Goal: Check status: Check status

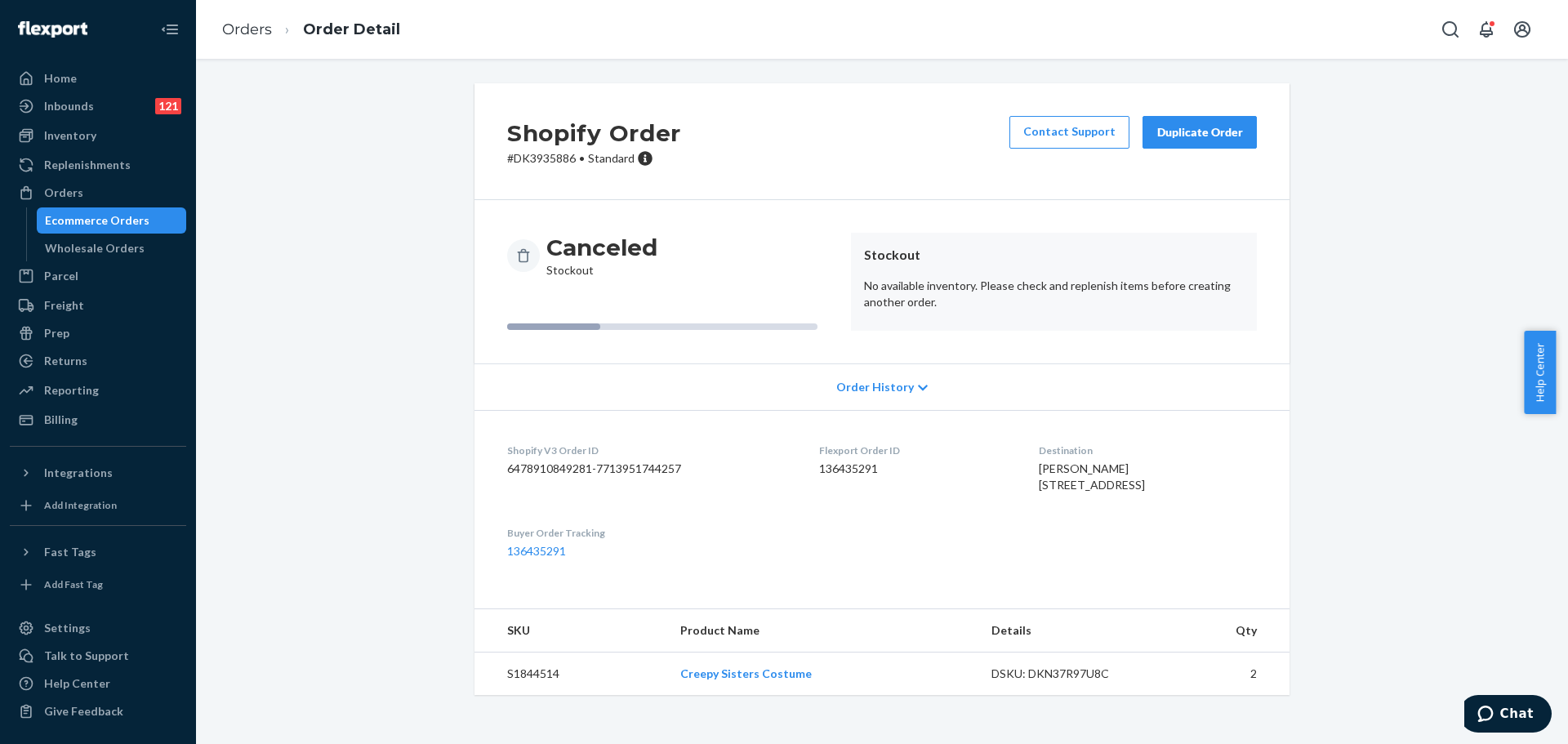
scroll to position [3, 0]
click at [764, 695] on td "Creepy Sisters Costume" at bounding box center [822, 674] width 310 height 43
click at [765, 680] on link "Creepy Sisters Costume" at bounding box center [745, 673] width 131 height 14
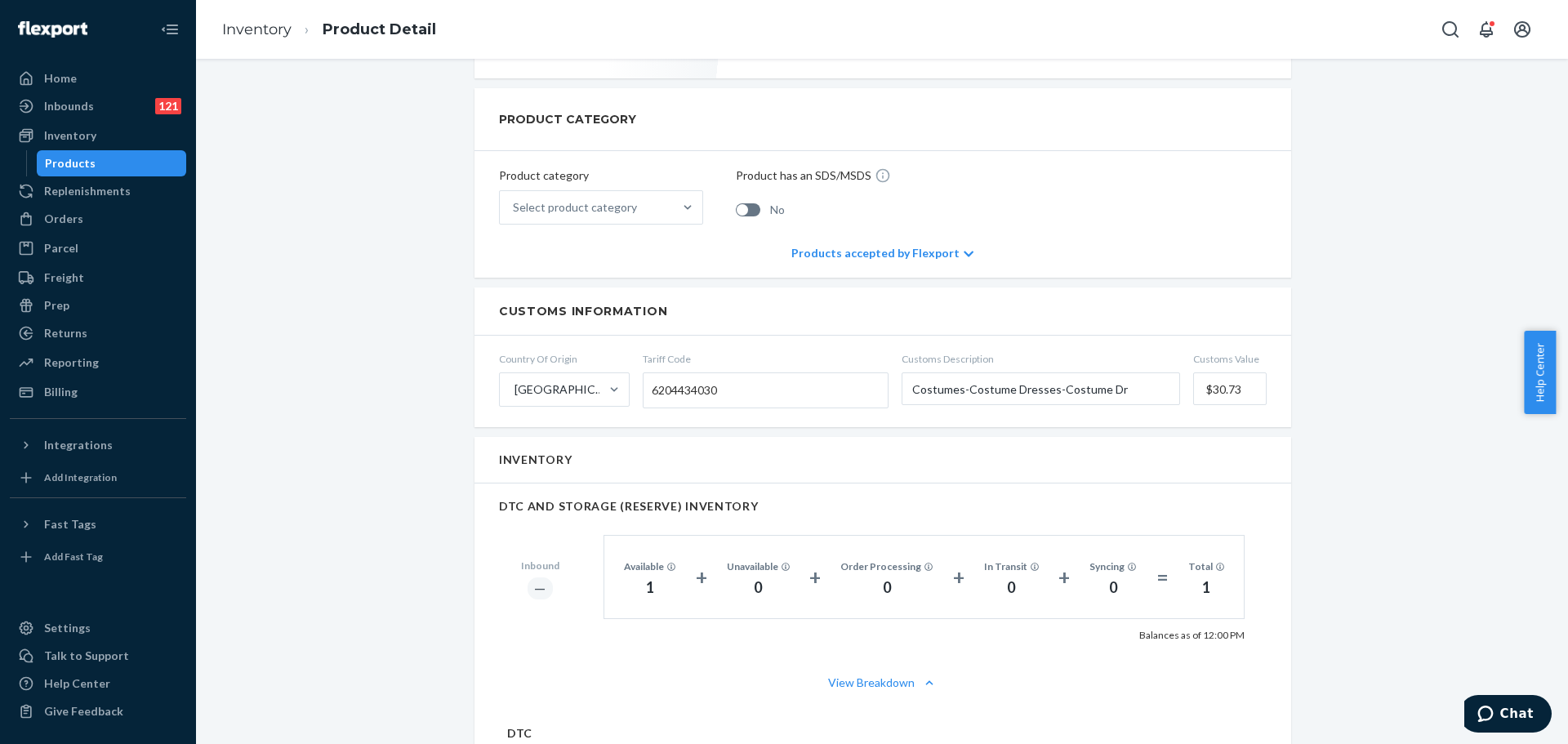
scroll to position [654, 0]
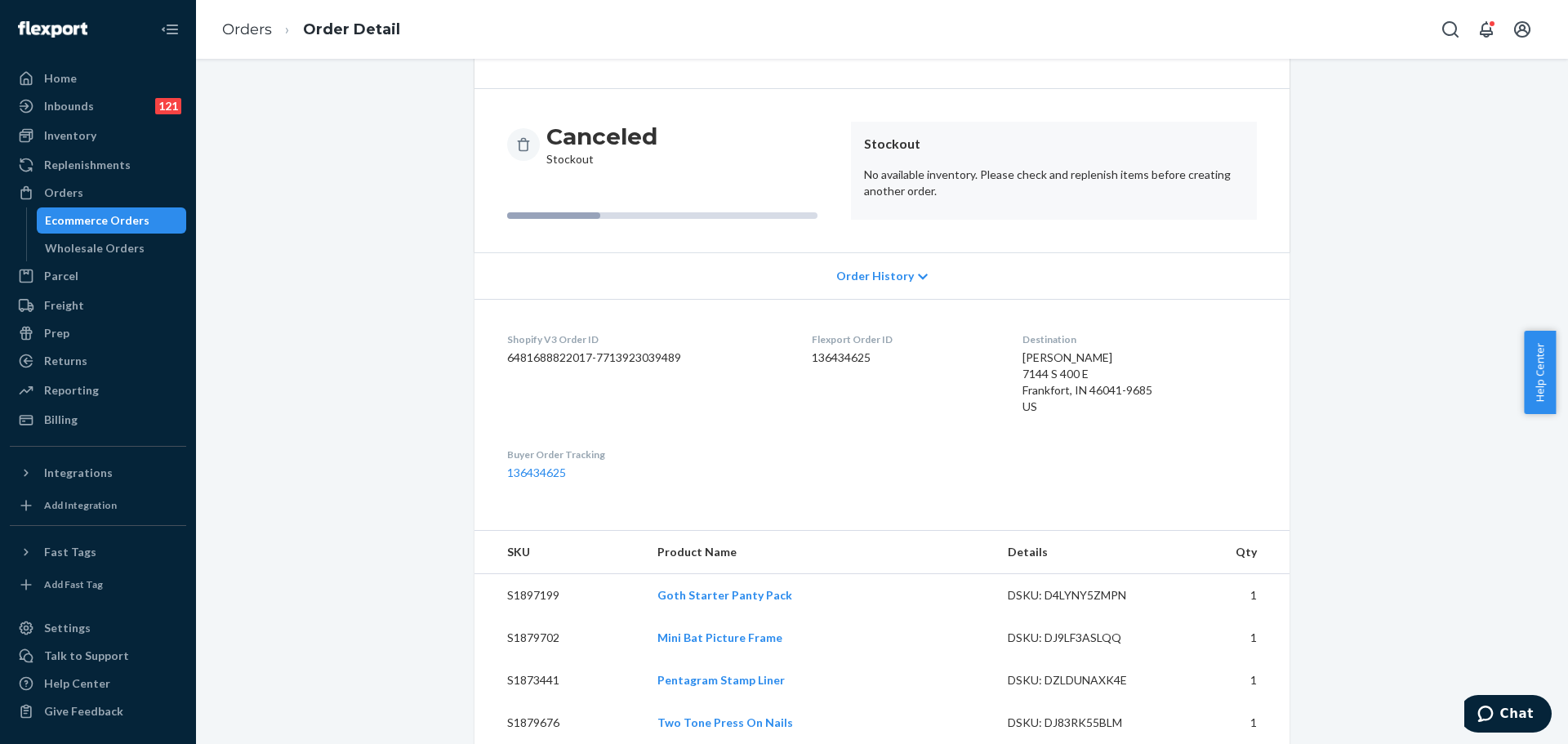
scroll to position [385, 0]
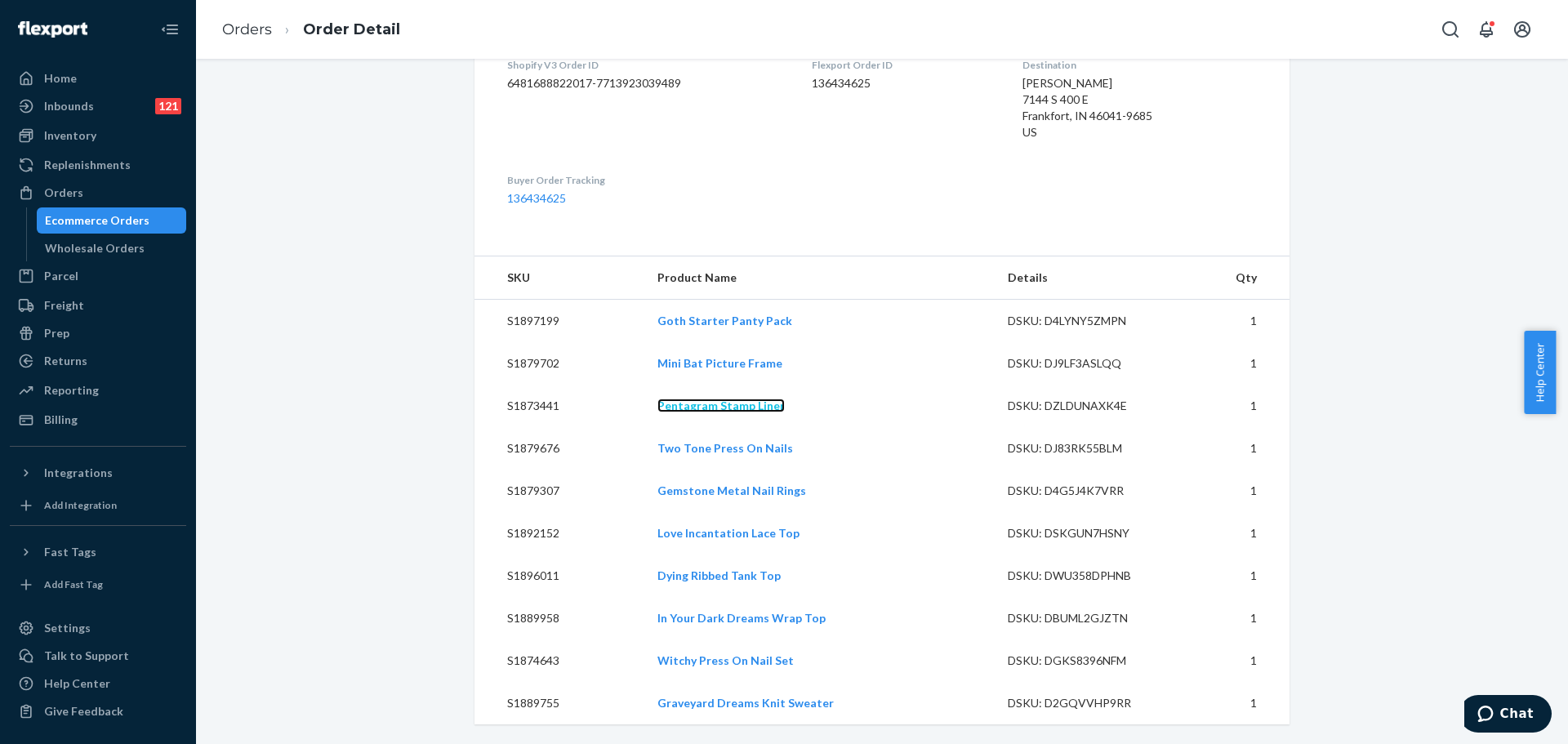
click at [715, 410] on link "Pentagram Stamp Liner" at bounding box center [721, 406] width 127 height 14
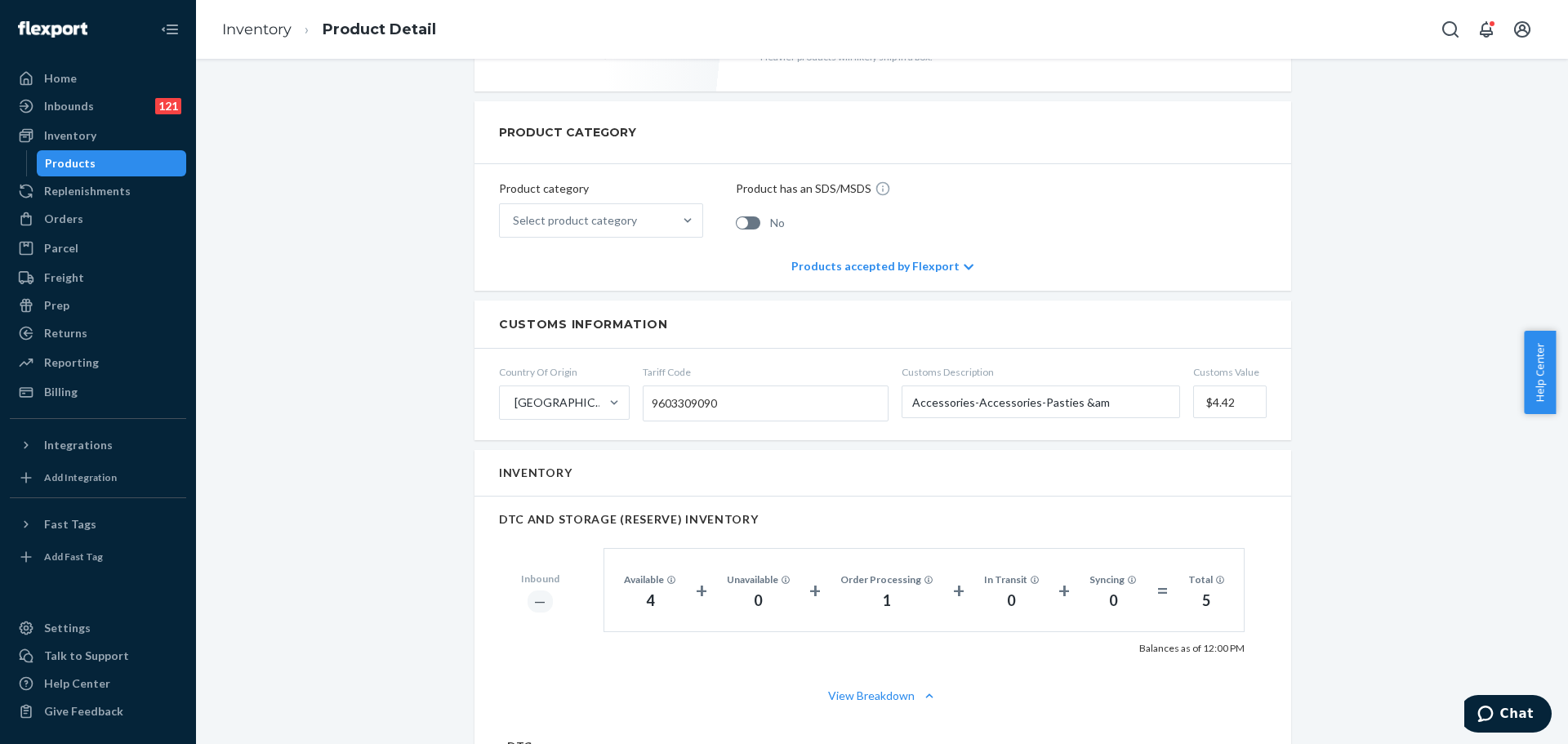
scroll to position [654, 0]
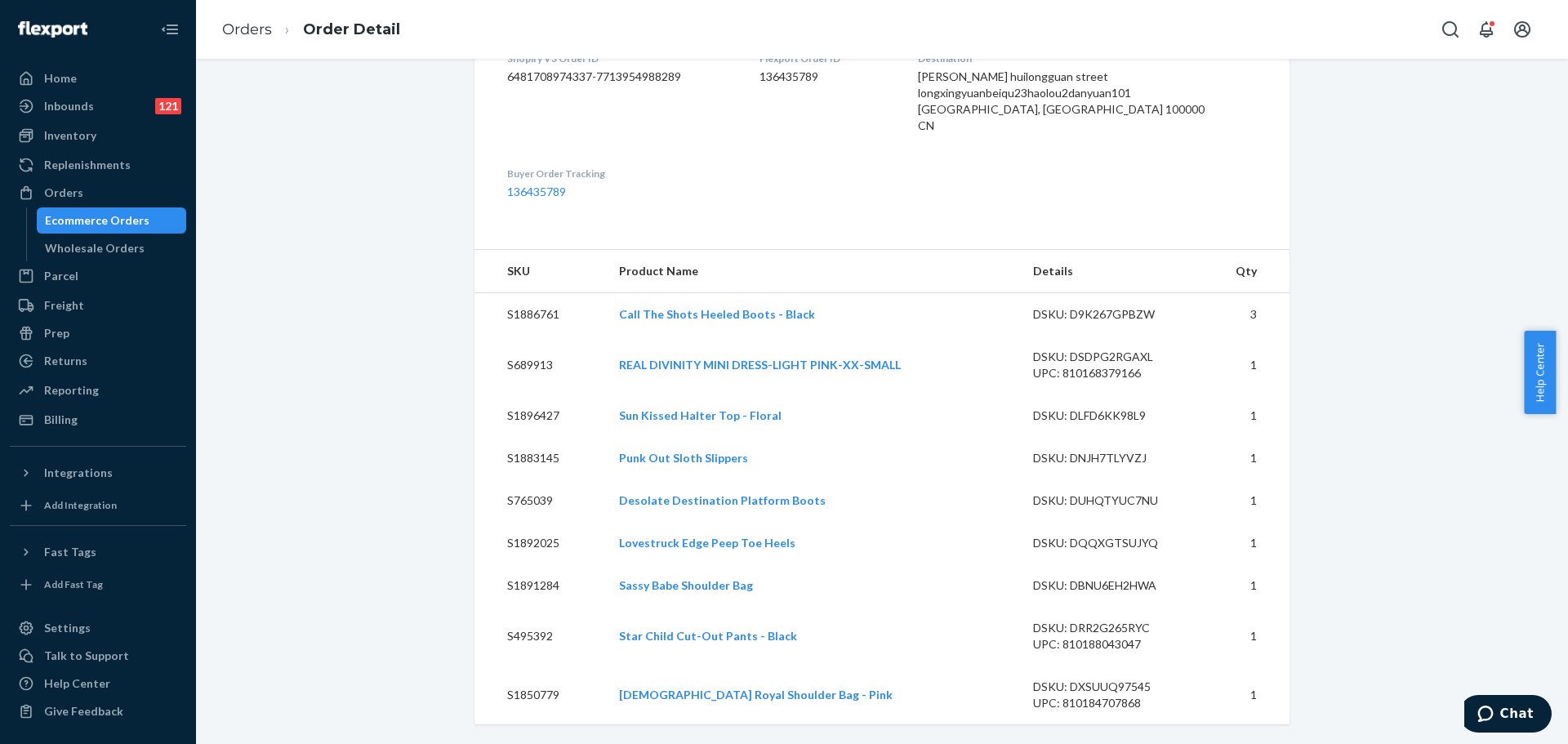
scroll to position [408, 0]
click at [747, 316] on link "Call The Shots Heeled Boots - Black" at bounding box center [716, 314] width 196 height 14
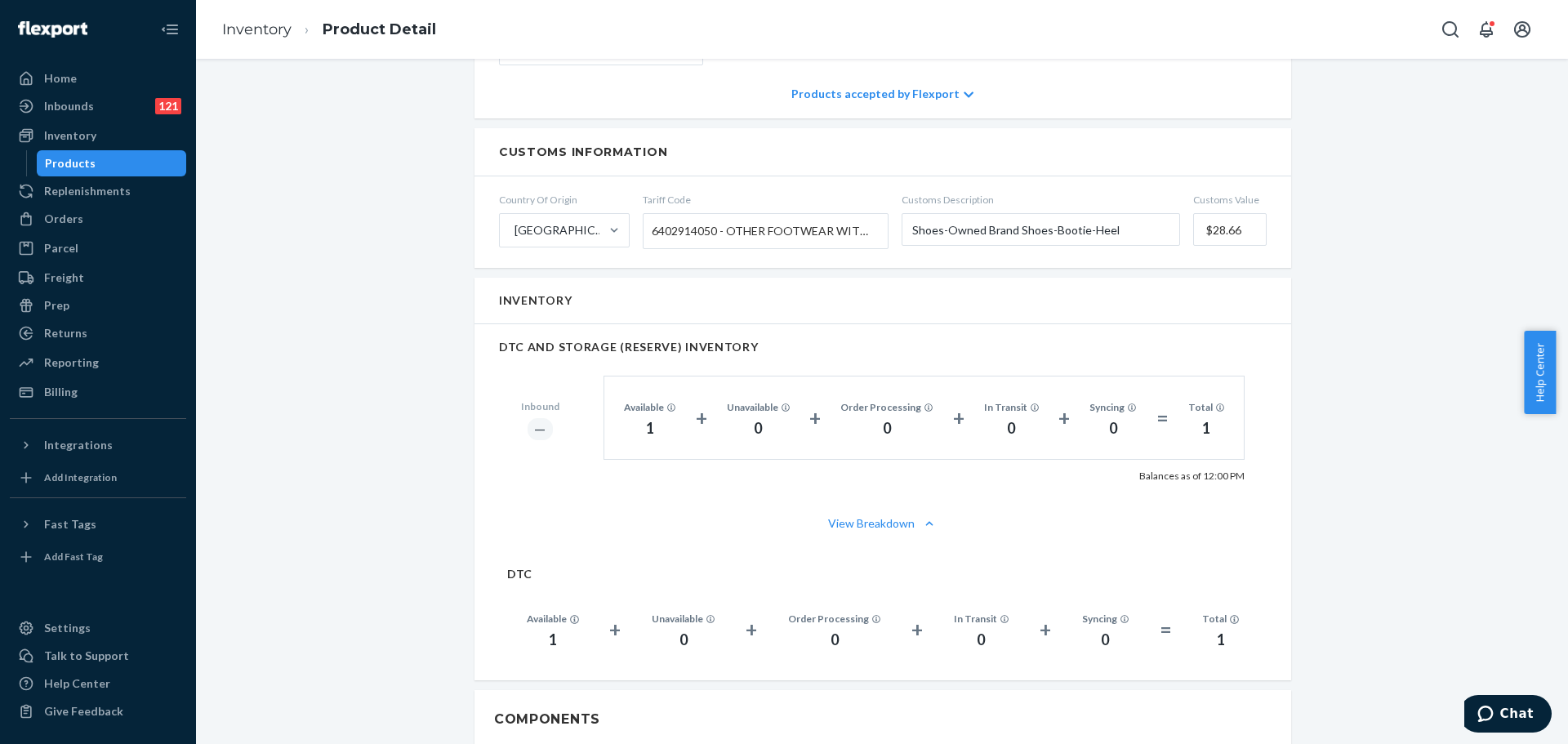
scroll to position [816, 0]
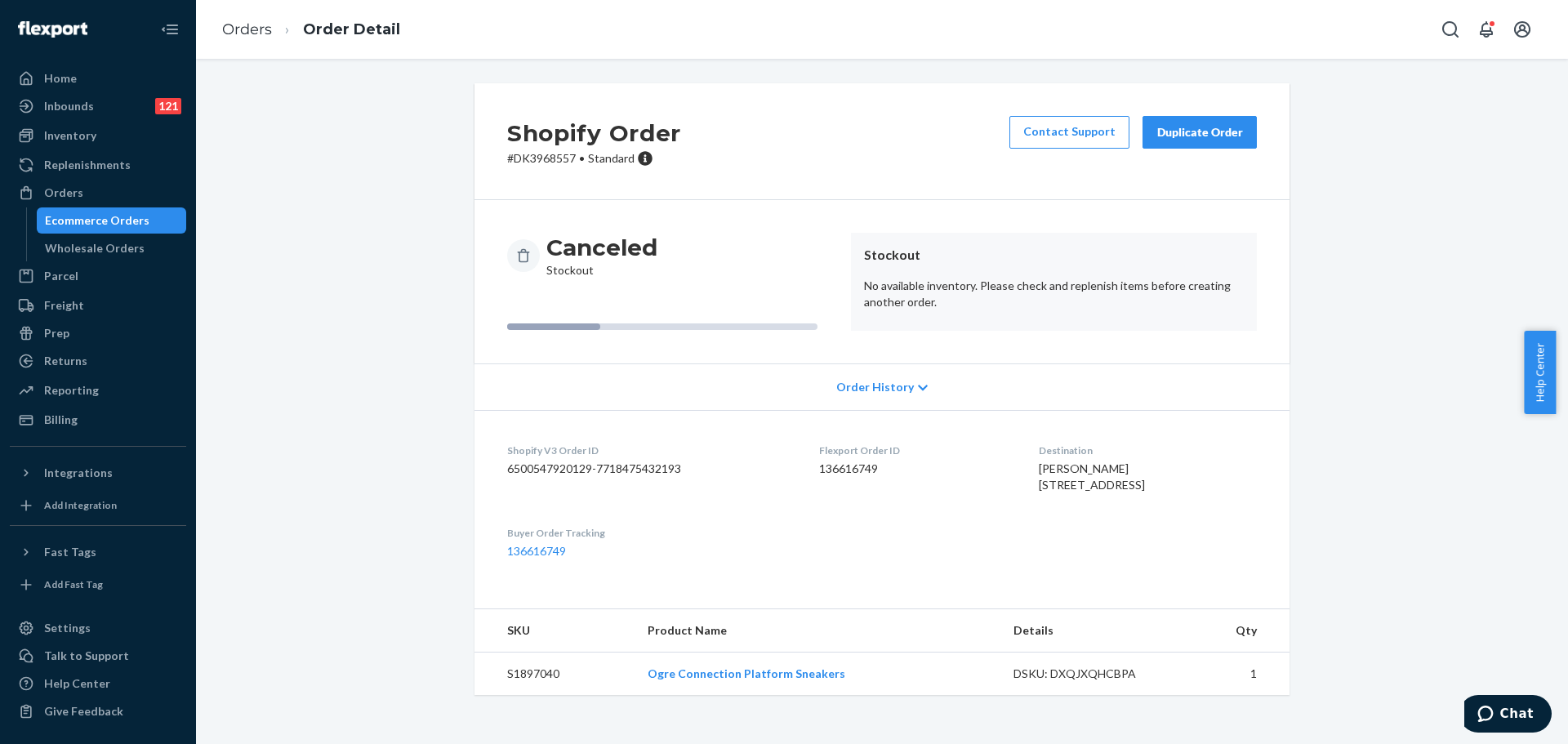
scroll to position [3, 0]
click at [782, 680] on link "Ogre Connection Platform Sneakers" at bounding box center [746, 673] width 197 height 14
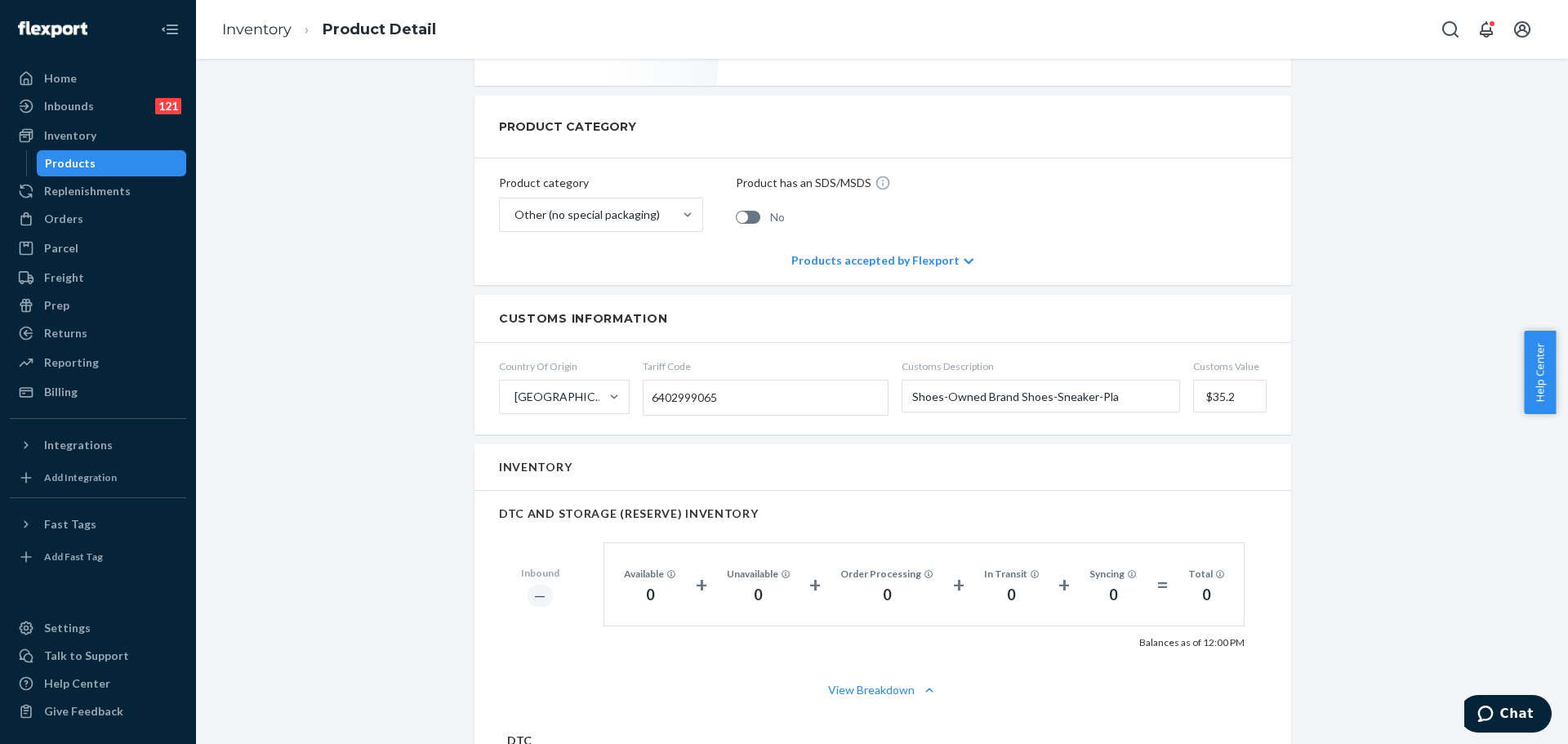
scroll to position [654, 0]
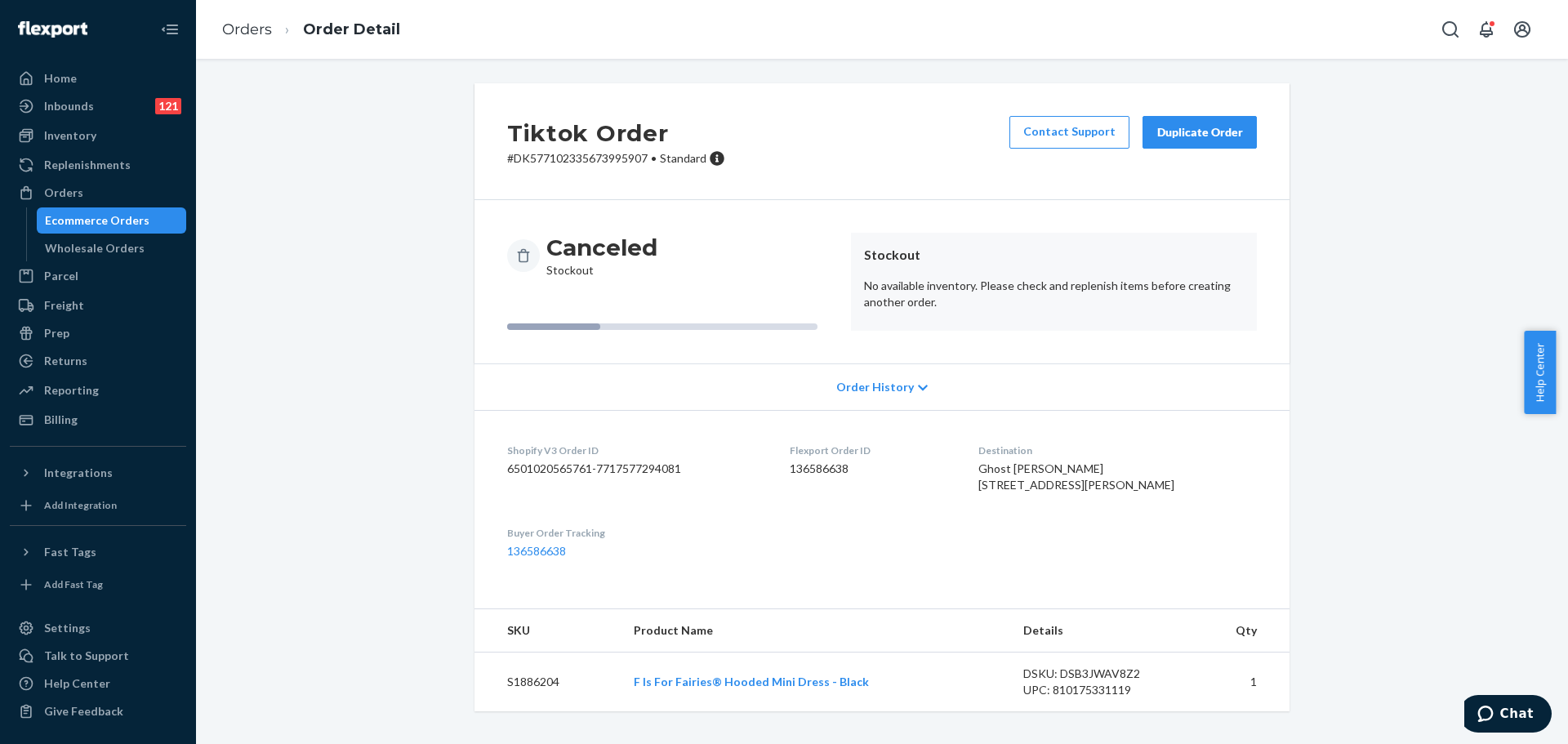
scroll to position [19, 0]
click at [836, 689] on link "F Is For Fairies® Hooded Mini Dress - Black" at bounding box center [751, 681] width 235 height 14
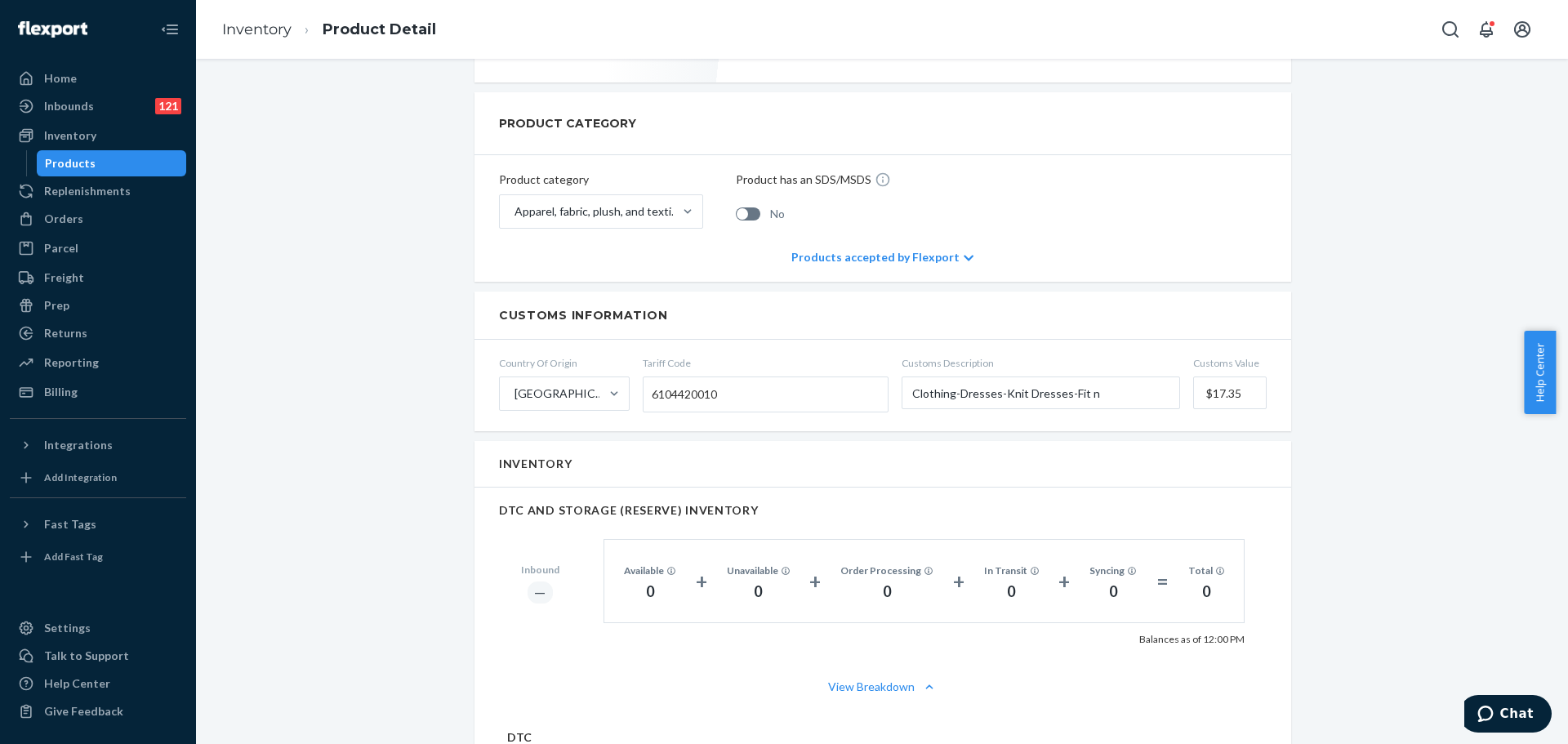
scroll to position [654, 0]
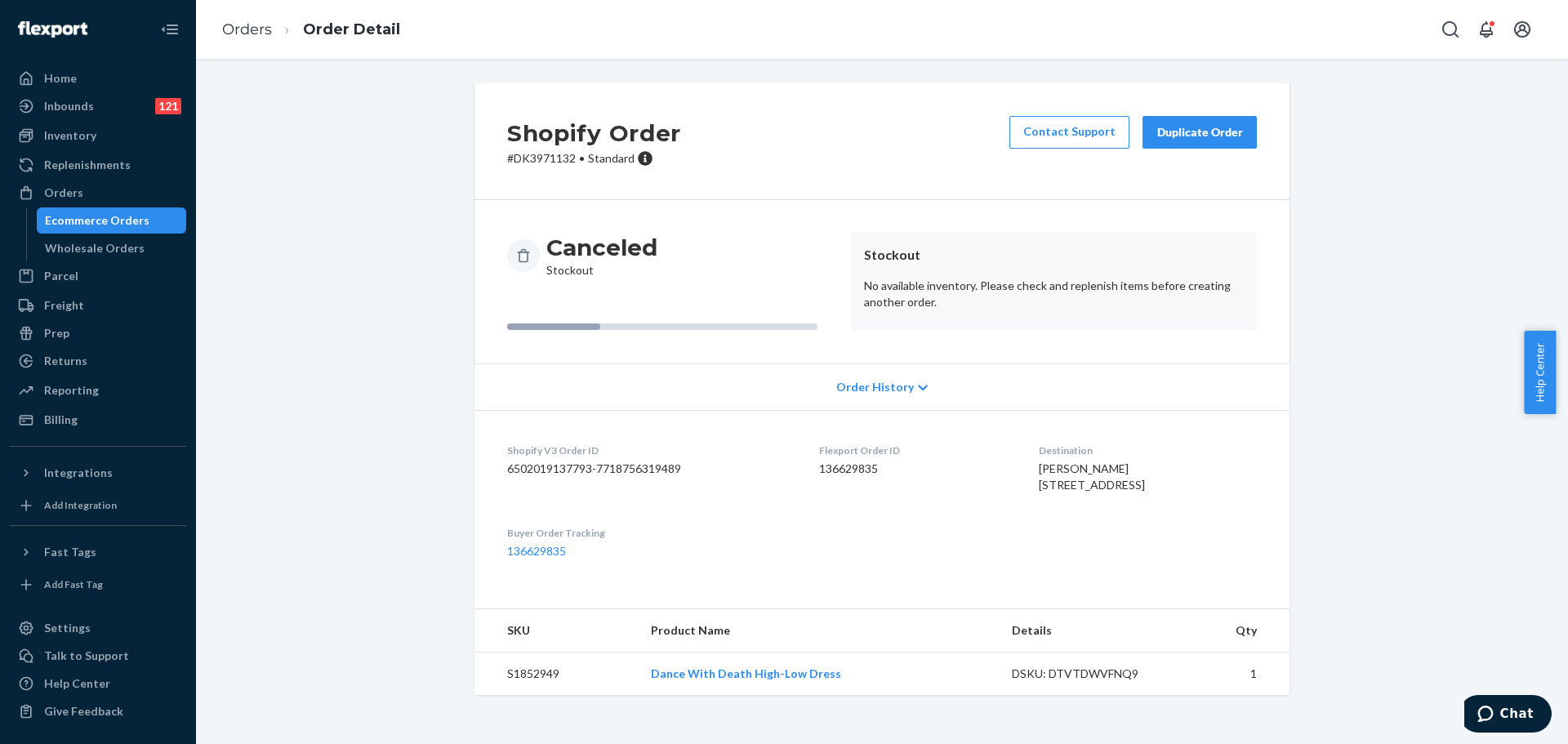
scroll to position [3, 0]
click at [781, 680] on link "Dance With Death High-Low Dress" at bounding box center [746, 673] width 191 height 14
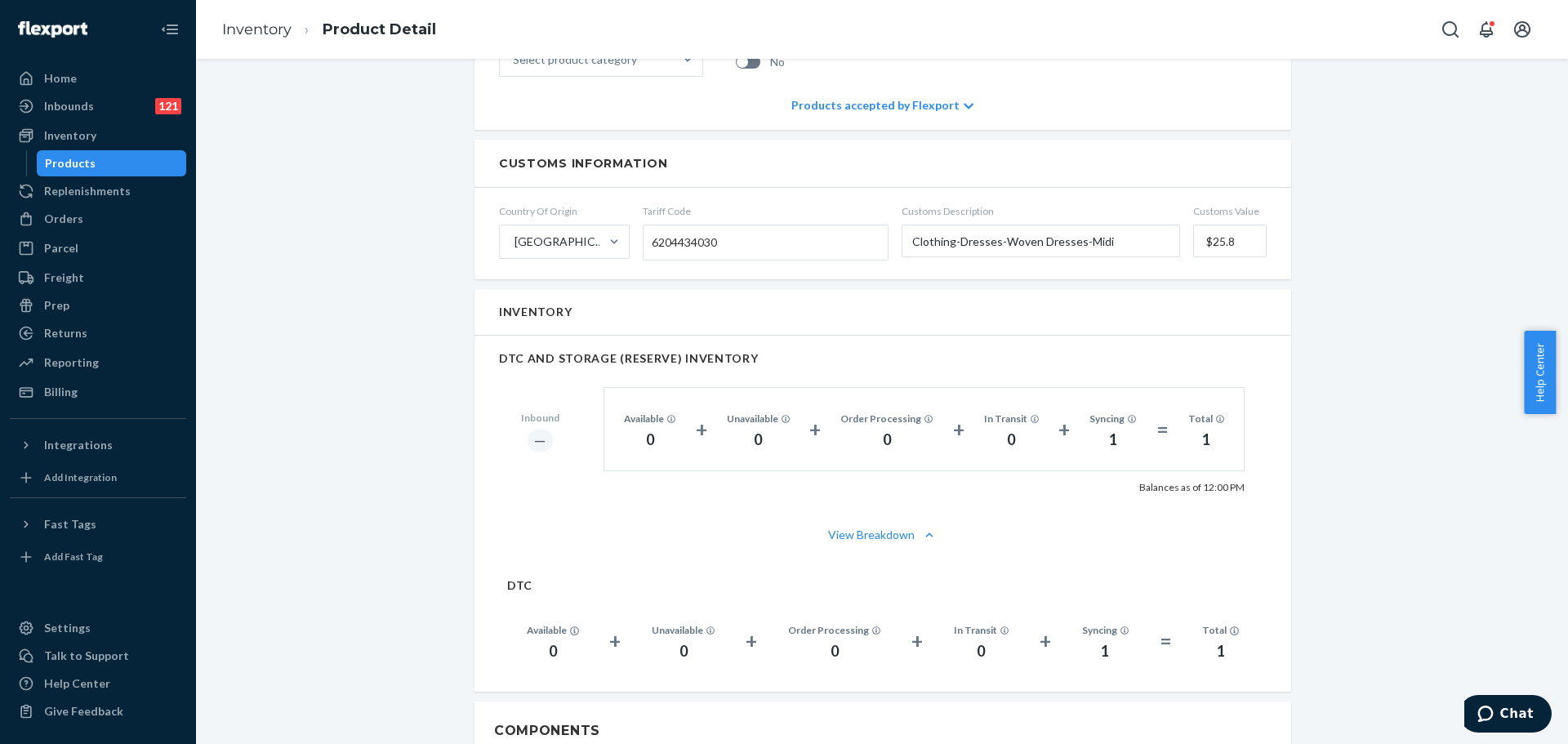
scroll to position [816, 0]
